Goal: Task Accomplishment & Management: Manage account settings

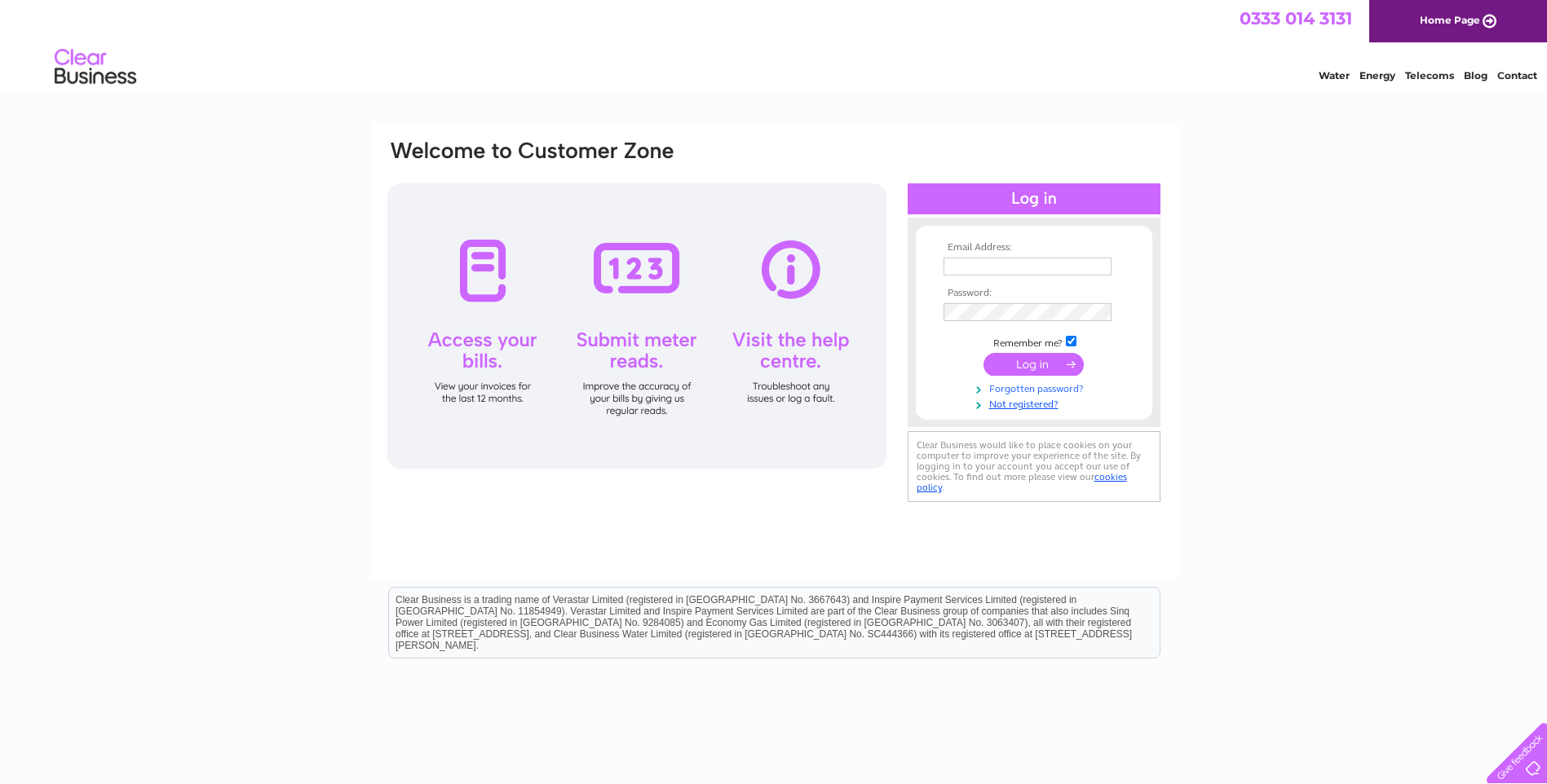
click at [1027, 390] on link "Forgotten password?" at bounding box center [1036, 387] width 185 height 15
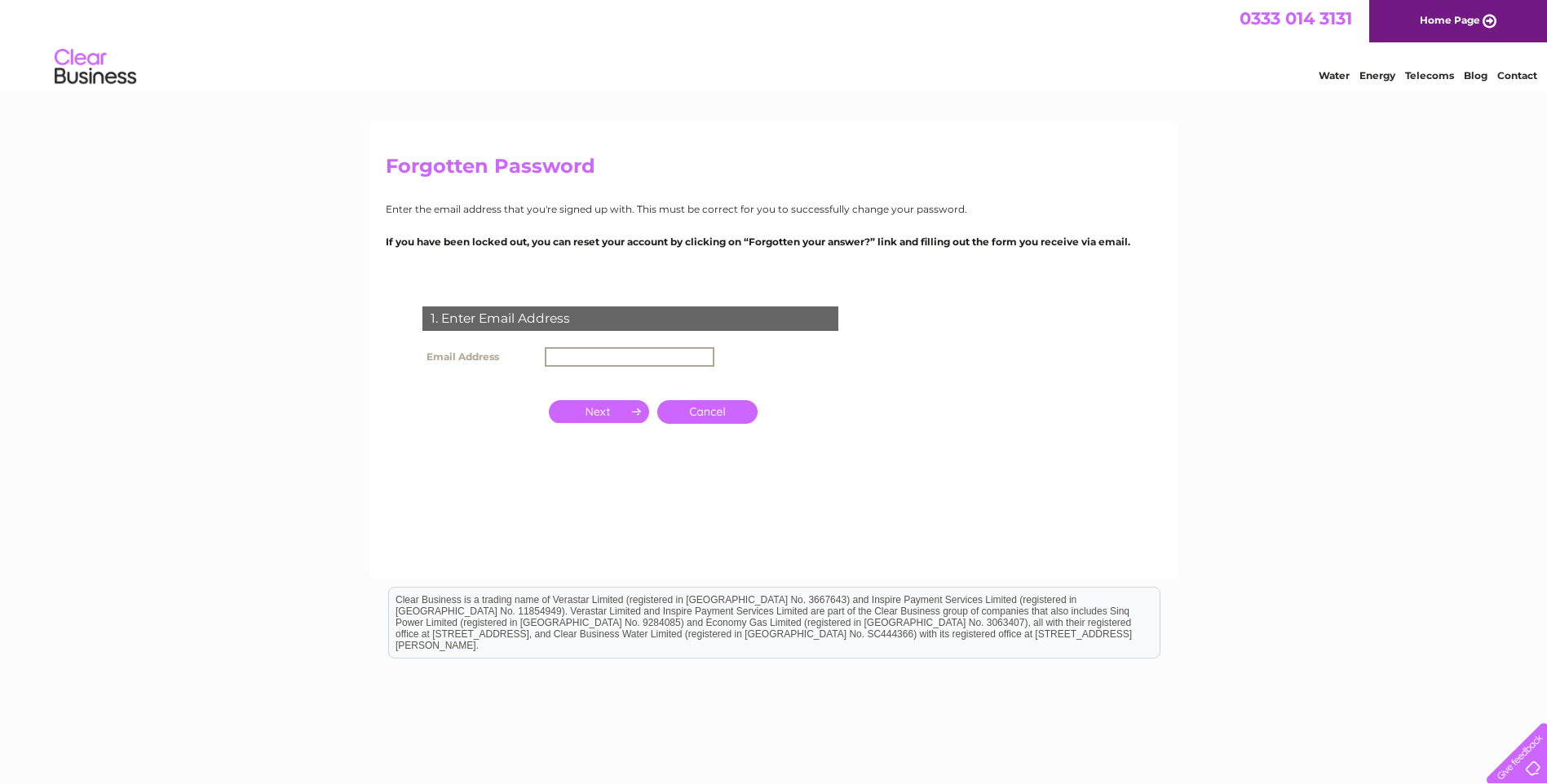
click at [619, 360] on input "text" at bounding box center [630, 357] width 170 height 20
type input "info@mickhenryplumbing.co.uk"
click at [608, 416] on input "button" at bounding box center [599, 410] width 100 height 23
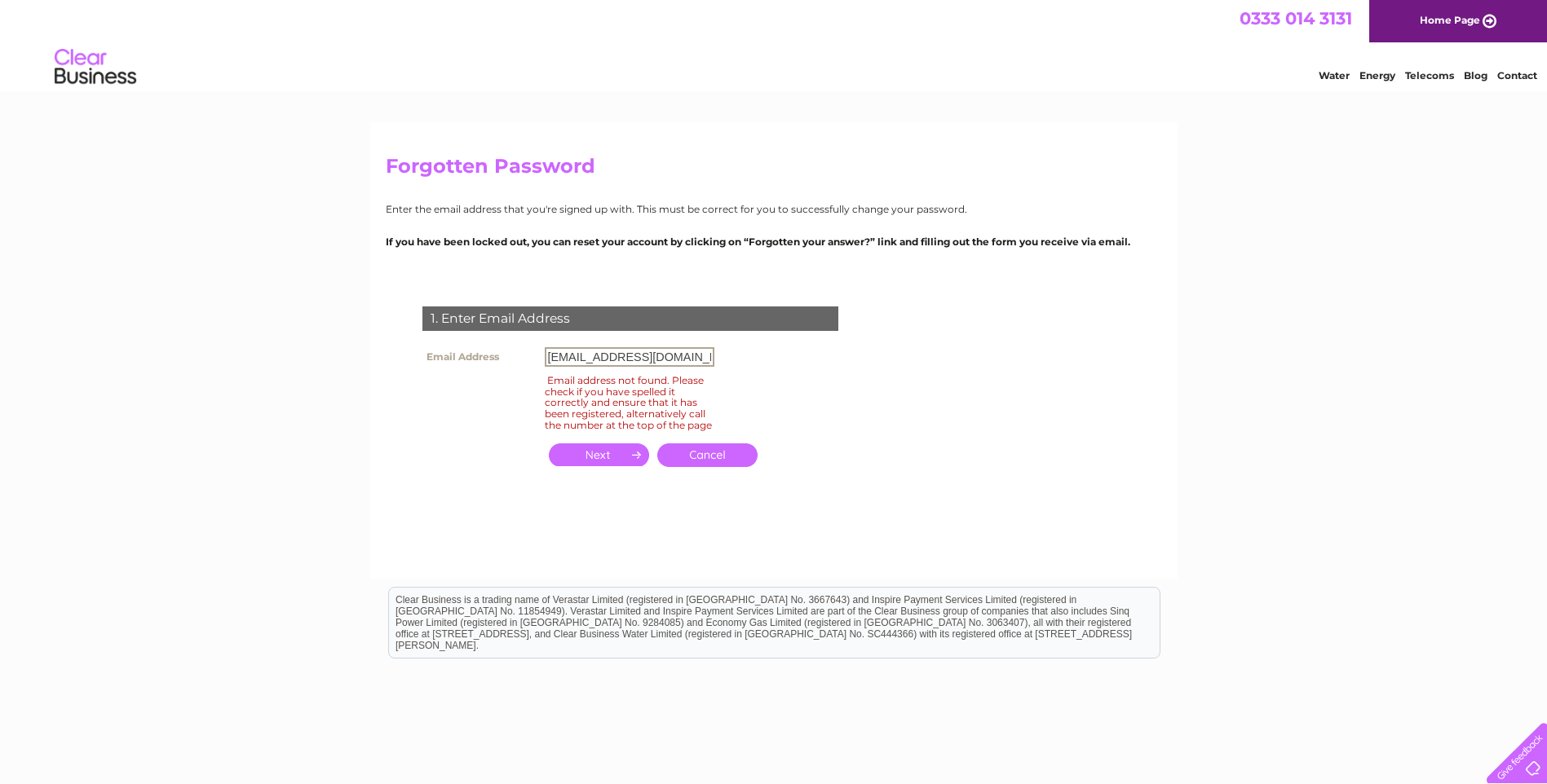
click at [633, 363] on input "info@mickhenryplumbing.co.uk" at bounding box center [630, 357] width 170 height 20
click at [573, 349] on input "info@mickhenryplumbing.co.uk" at bounding box center [630, 357] width 170 height 20
click at [957, 346] on form "1. Enter Email Address Email Address info@mickhenryplumbing.co.uk Email address…" at bounding box center [774, 404] width 777 height 261
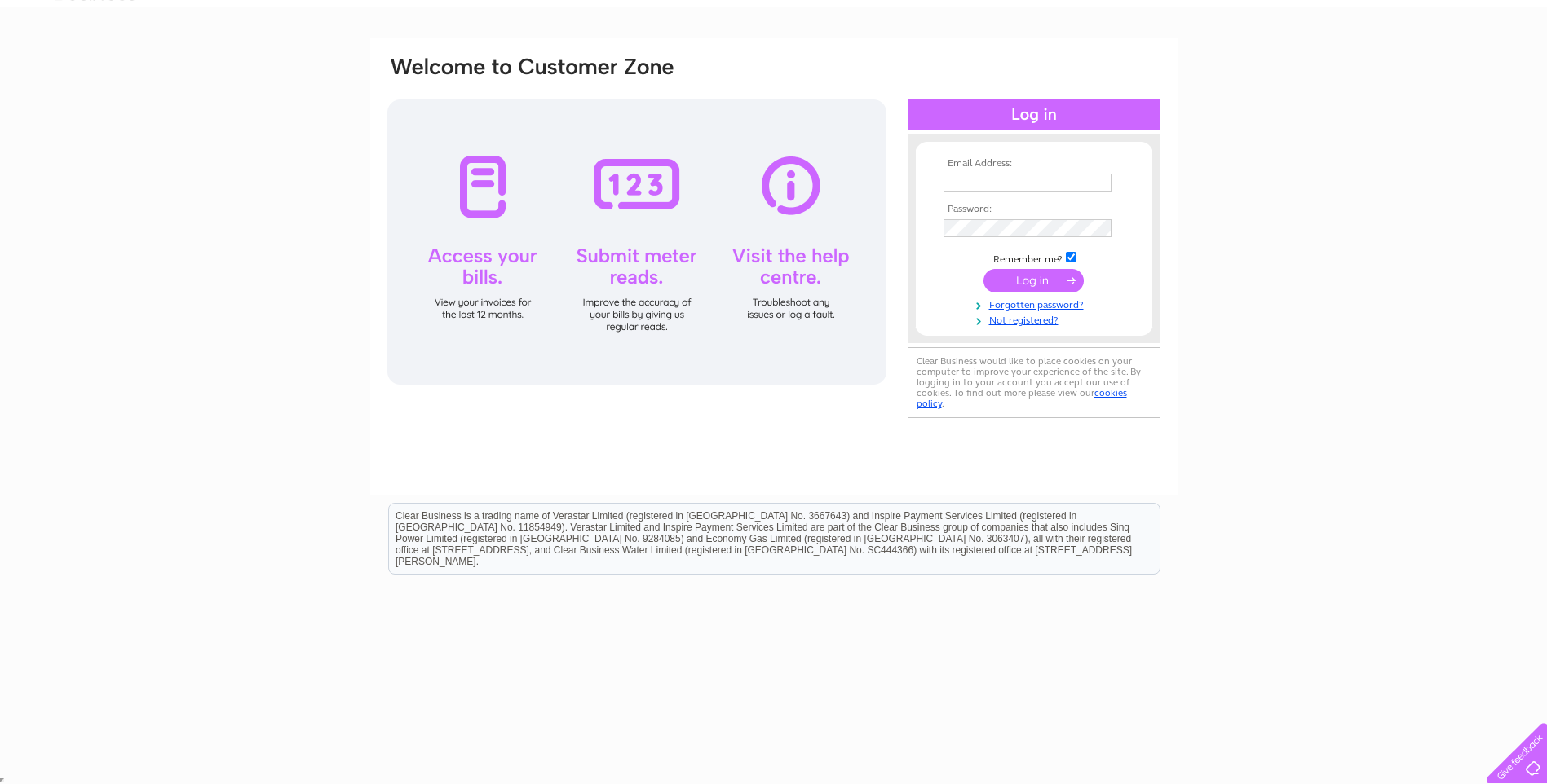
scroll to position [86, 0]
